Goal: Navigation & Orientation: Find specific page/section

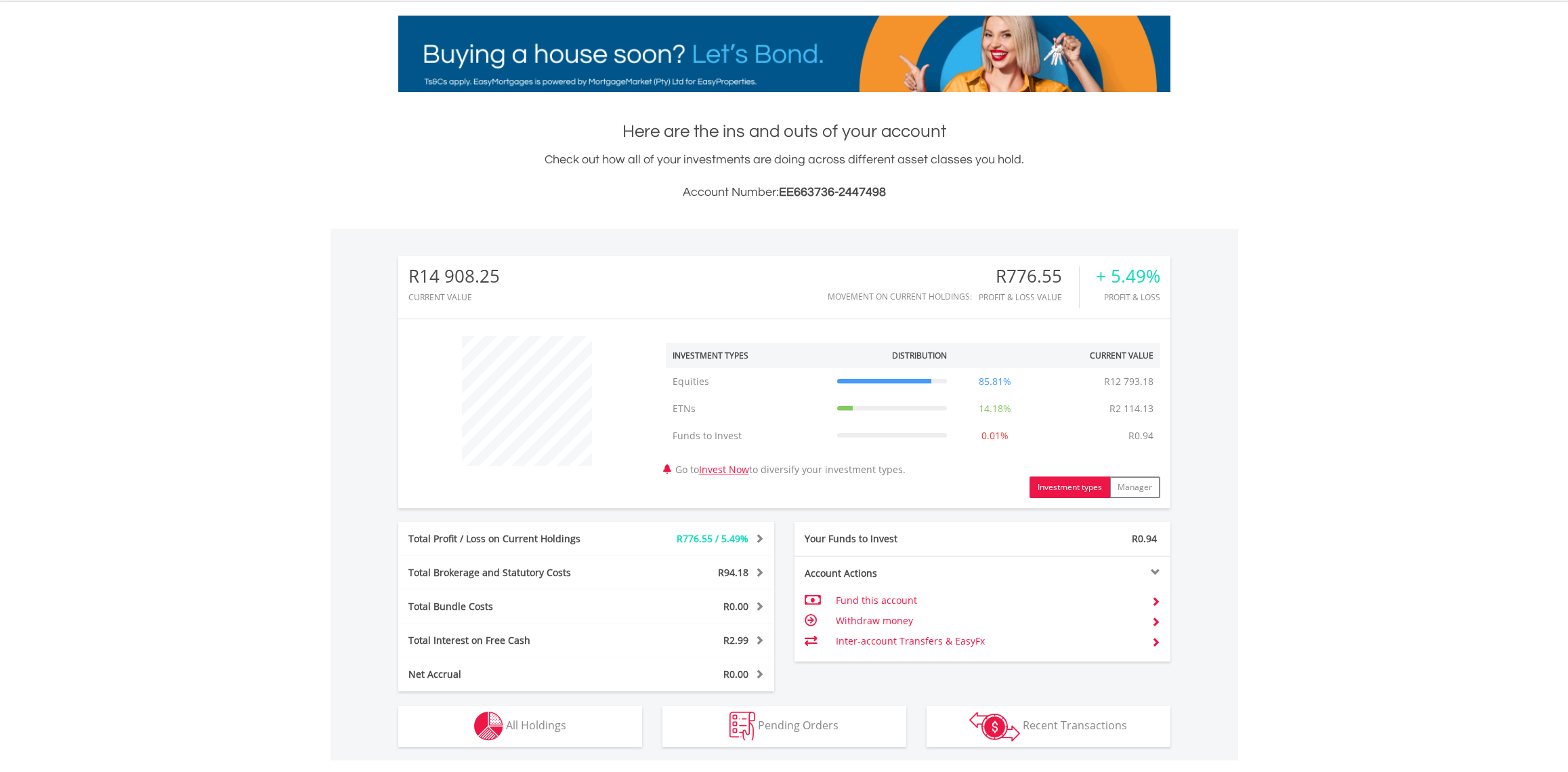
scroll to position [130, 258]
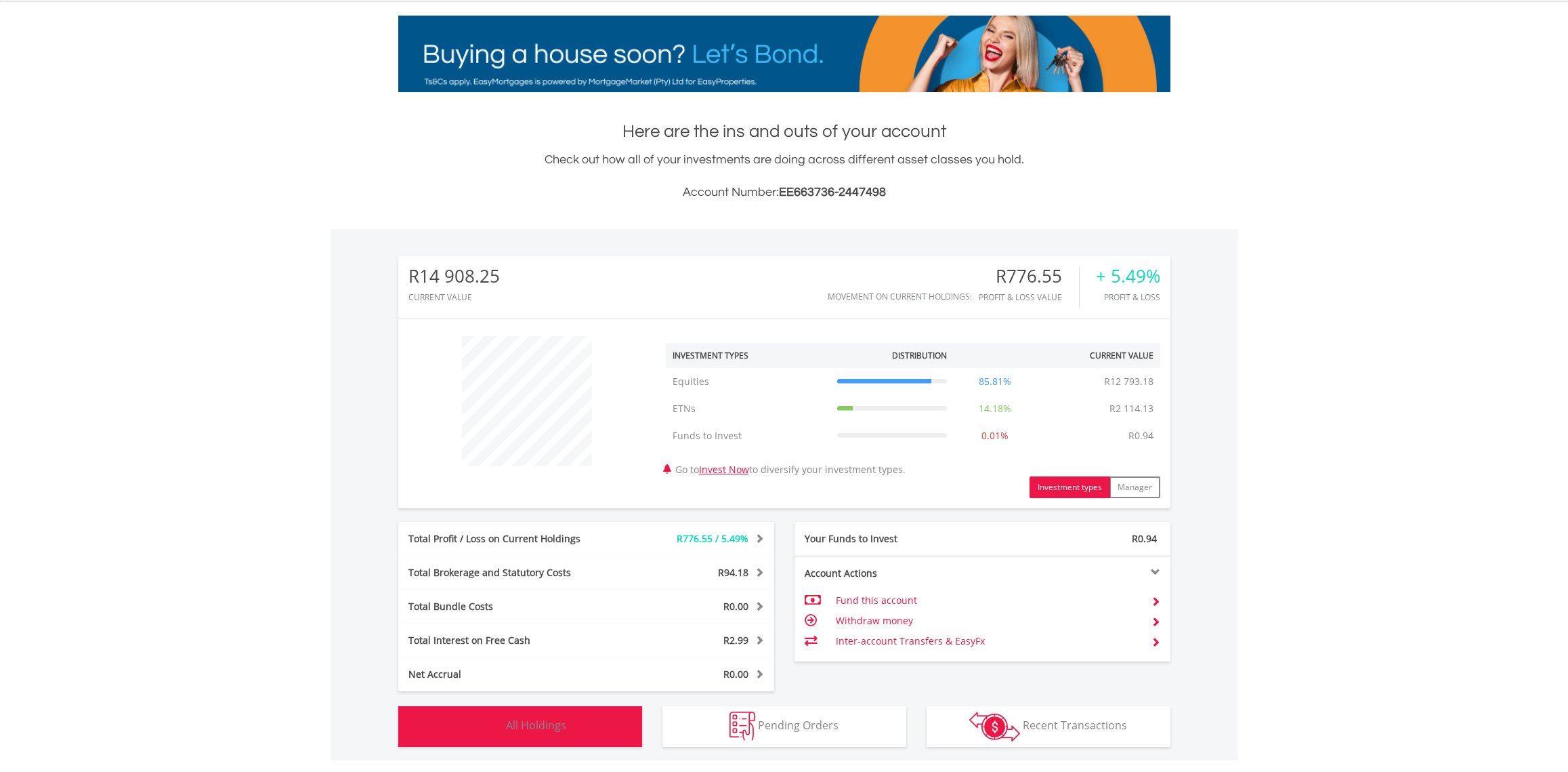
click at [539, 719] on span "All Holdings" at bounding box center [536, 725] width 60 height 15
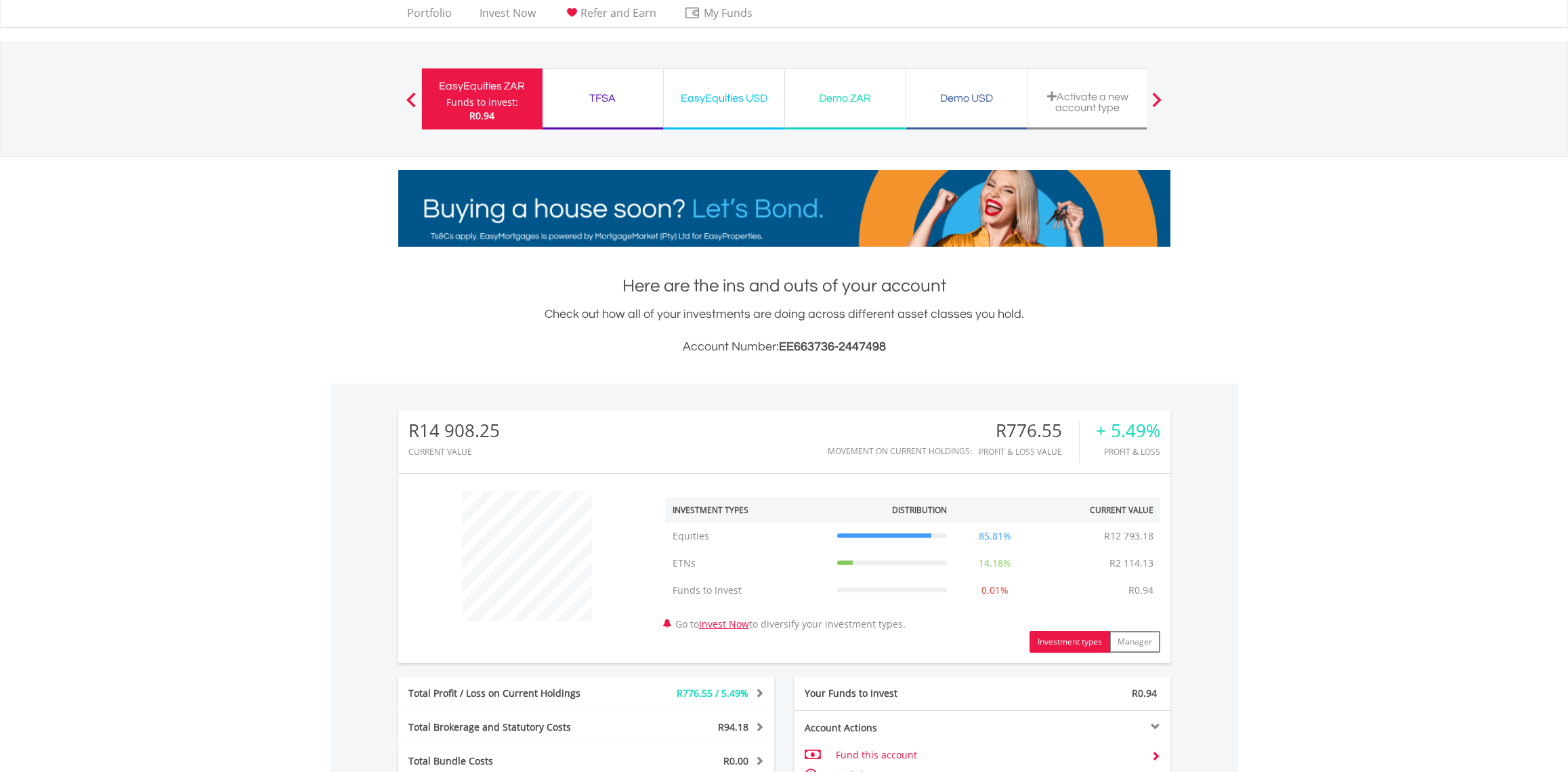
scroll to position [0, 0]
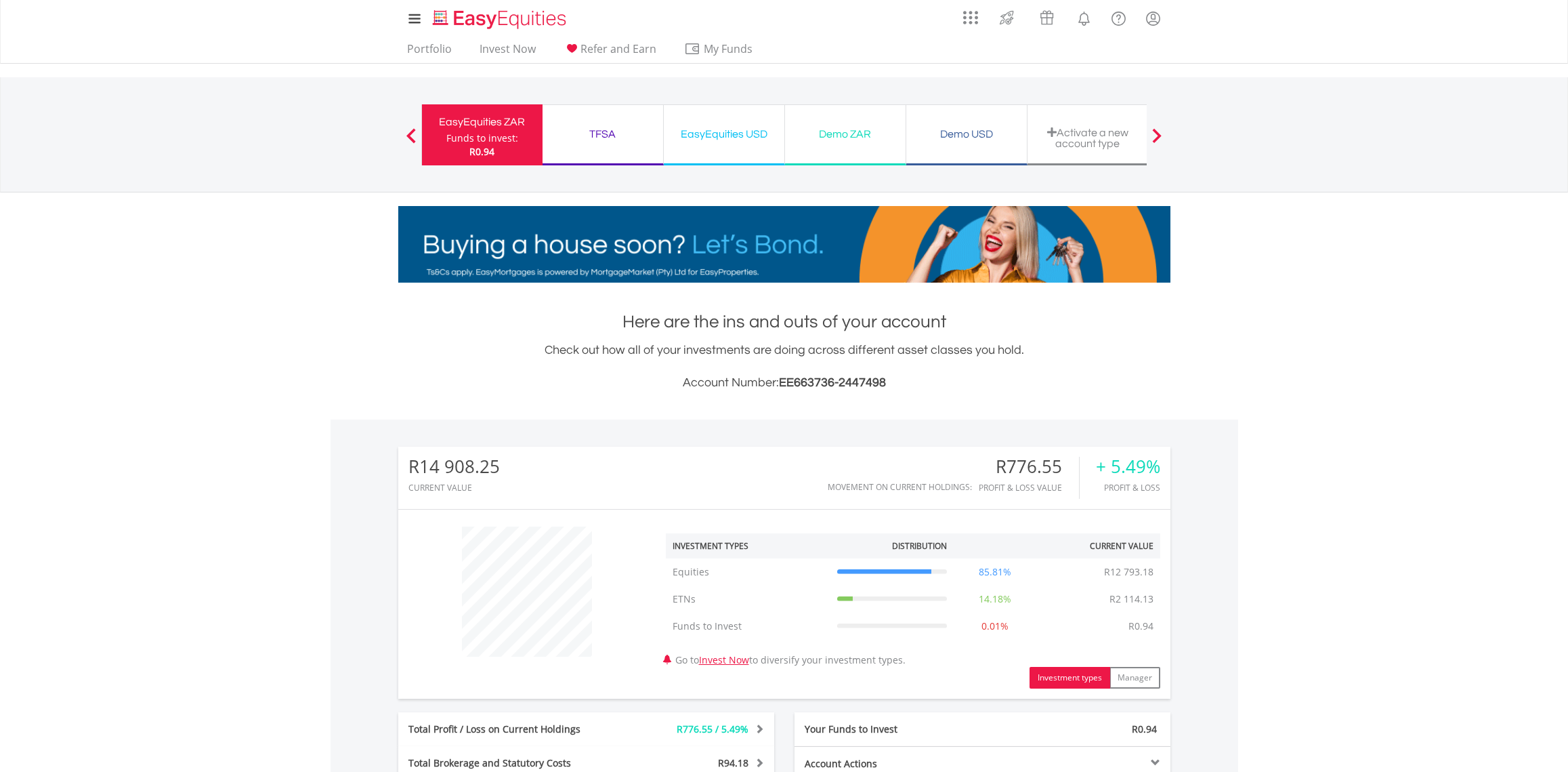
click at [613, 131] on div "TFSA" at bounding box center [603, 134] width 104 height 19
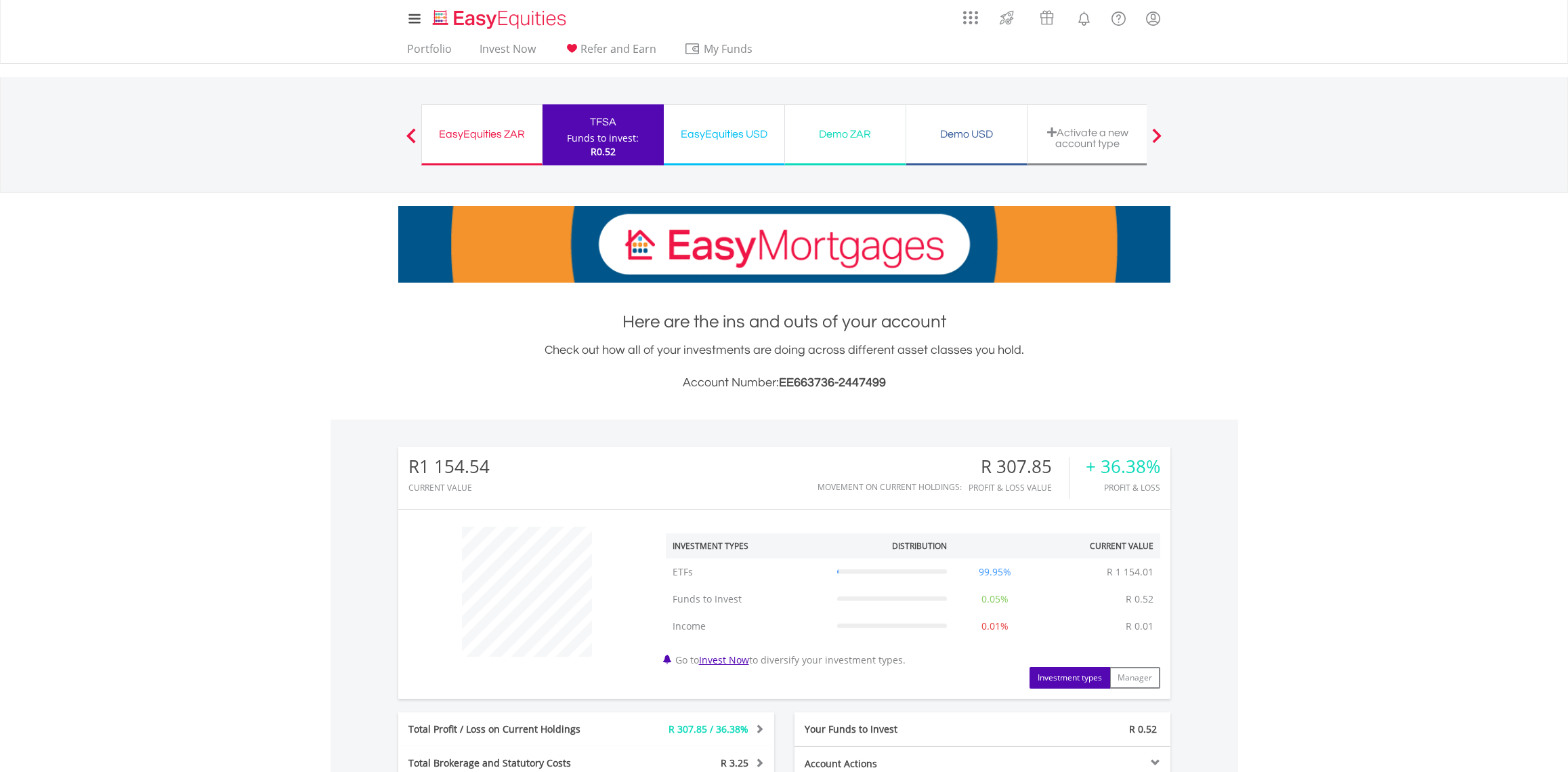
scroll to position [130, 258]
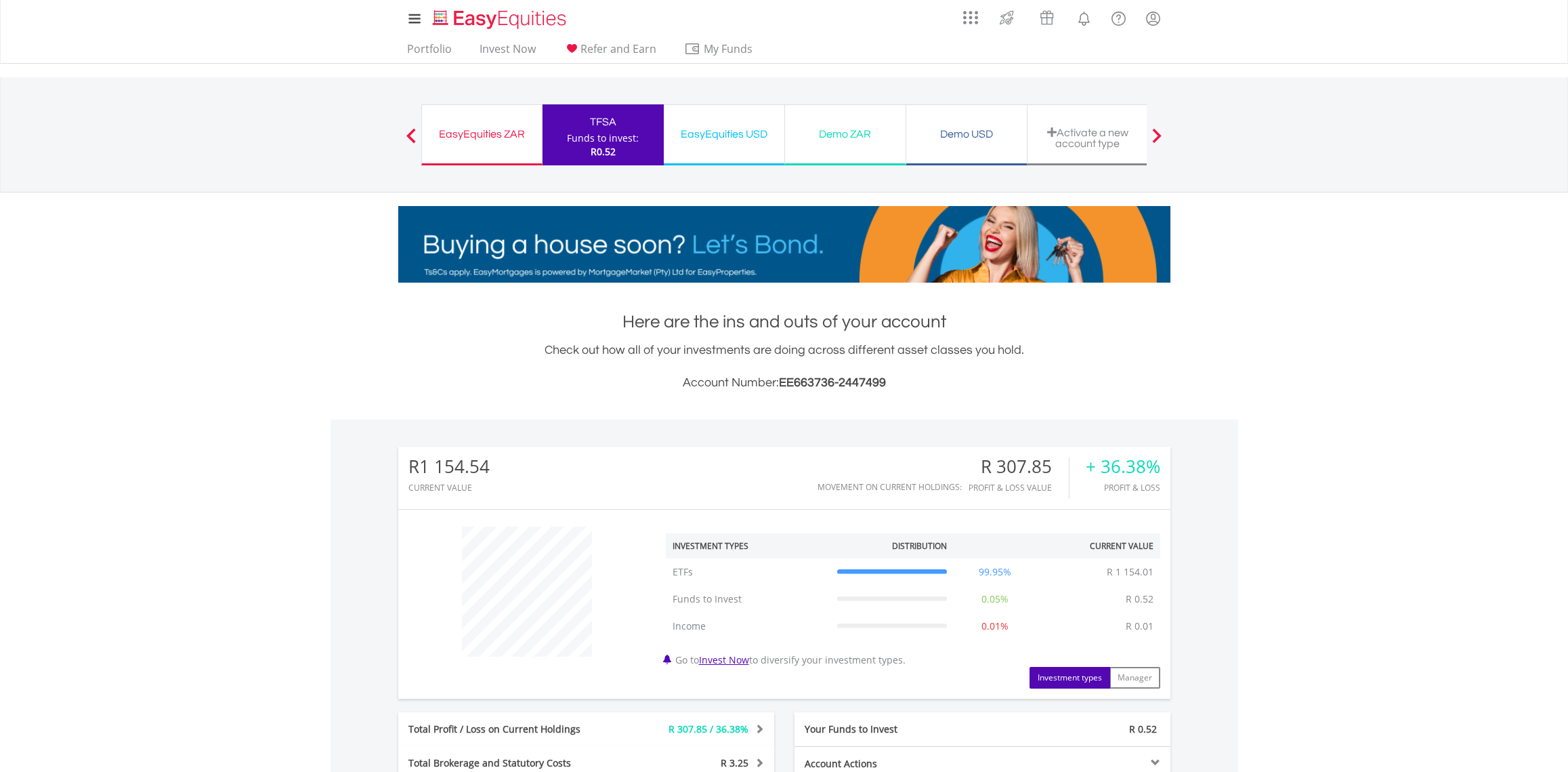
click at [710, 139] on div "EasyEquities USD" at bounding box center [724, 134] width 104 height 19
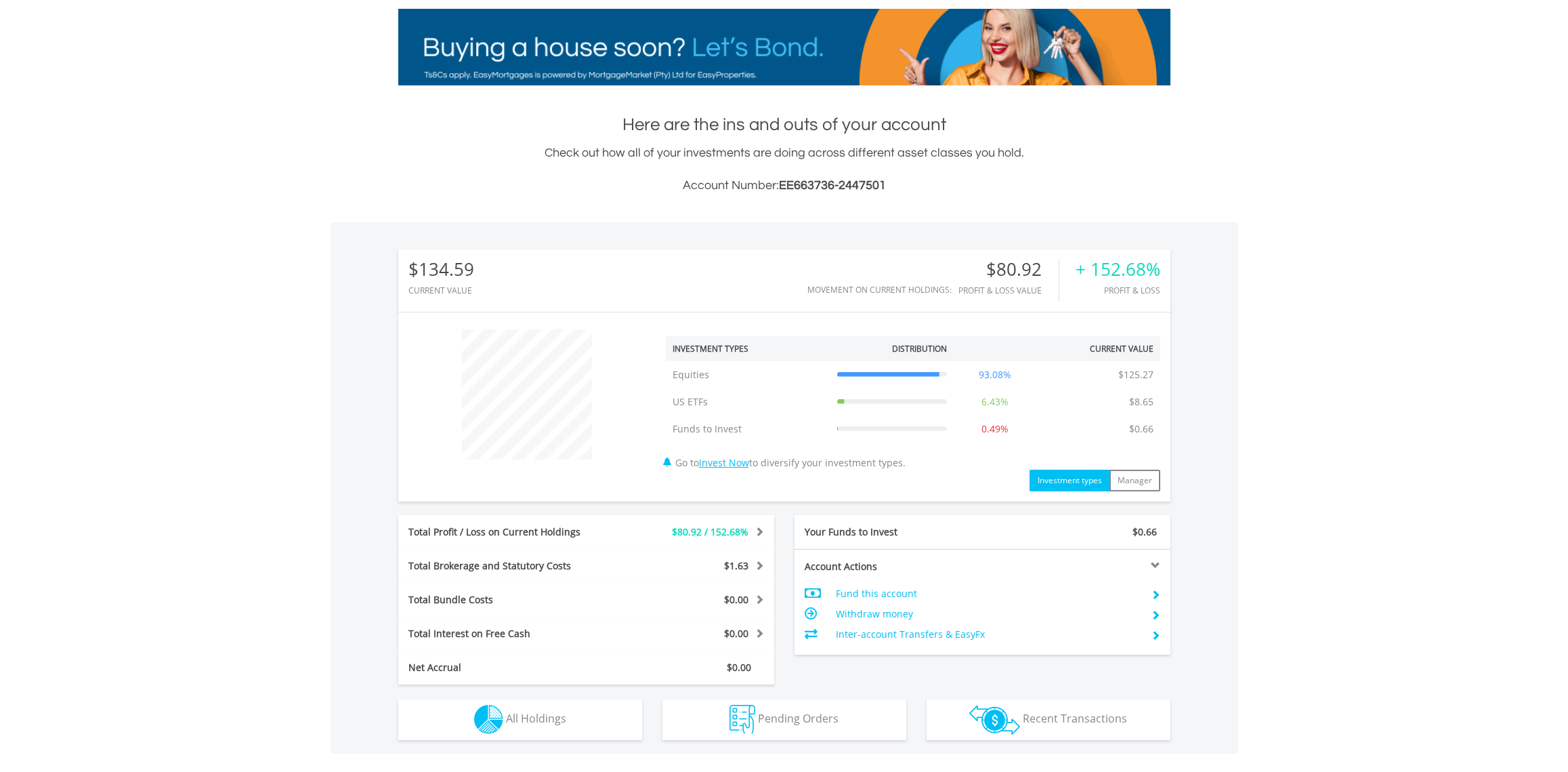
scroll to position [188, 0]
